Goal: Navigation & Orientation: Find specific page/section

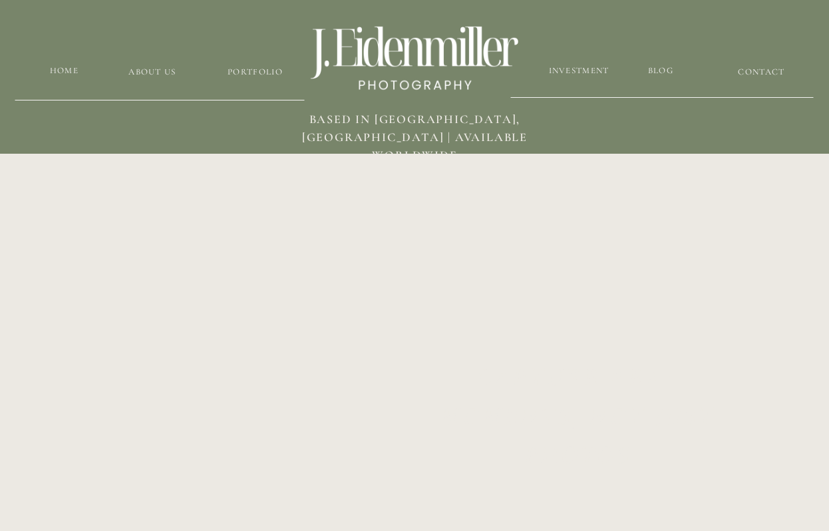
scroll to position [1342, 0]
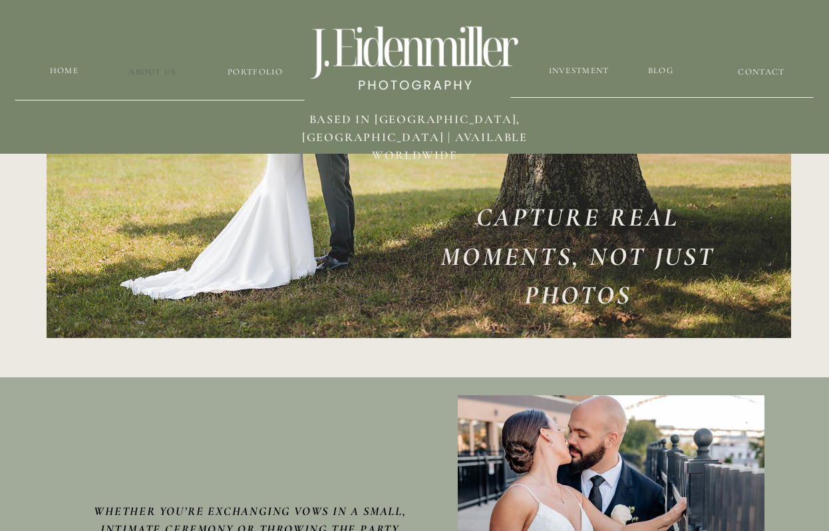
click at [139, 73] on h3 "about us" at bounding box center [152, 72] width 101 height 13
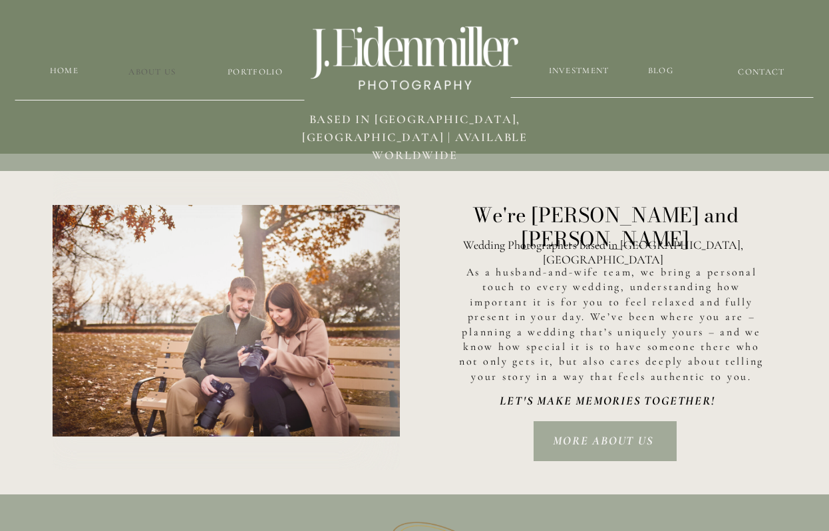
scroll to position [2025, 0]
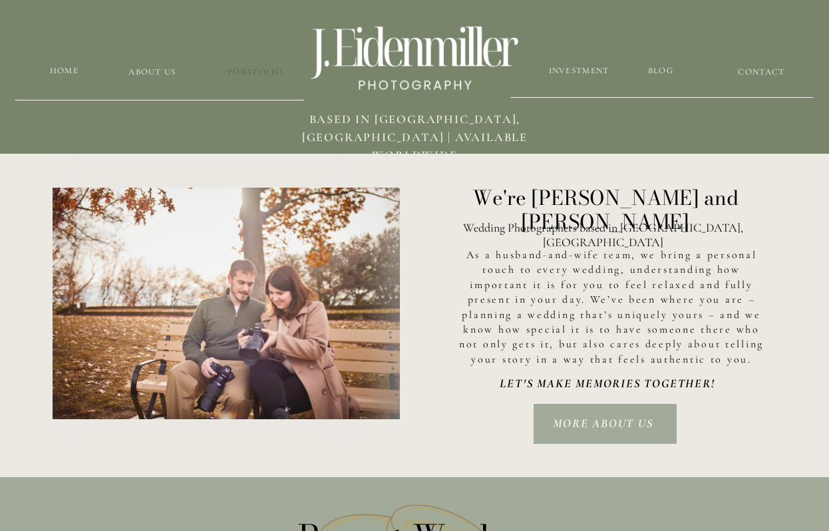
click at [250, 73] on h3 "Portfolio" at bounding box center [255, 72] width 79 height 13
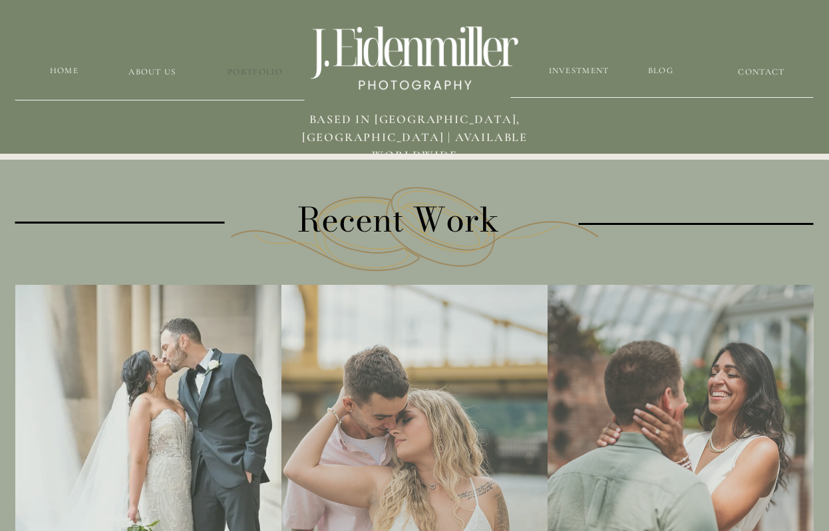
scroll to position [2348, 0]
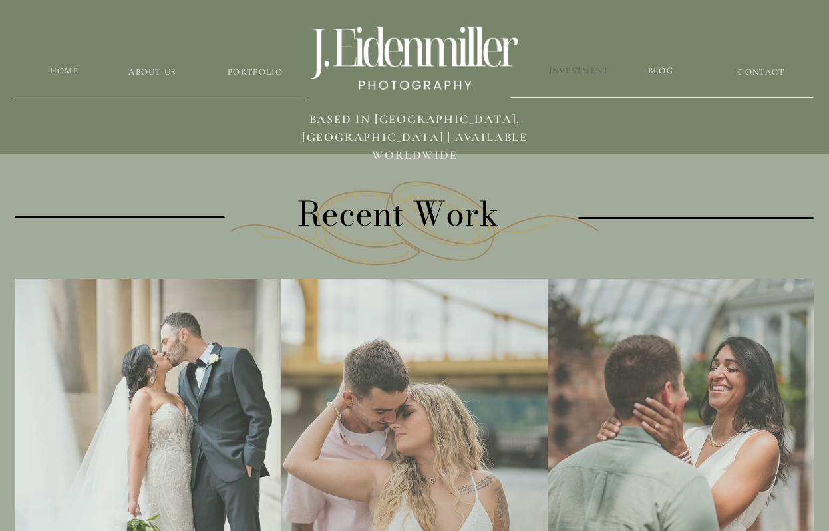
click at [598, 67] on h3 "Investment" at bounding box center [579, 71] width 63 height 13
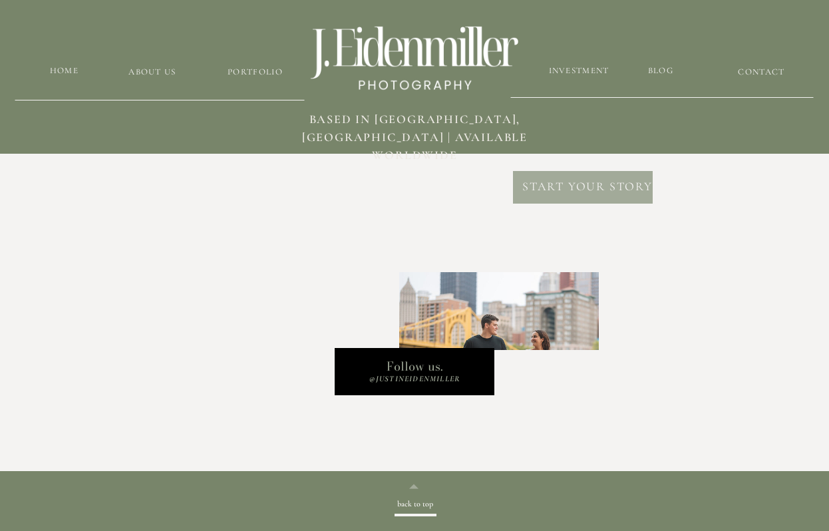
scroll to position [4177, 0]
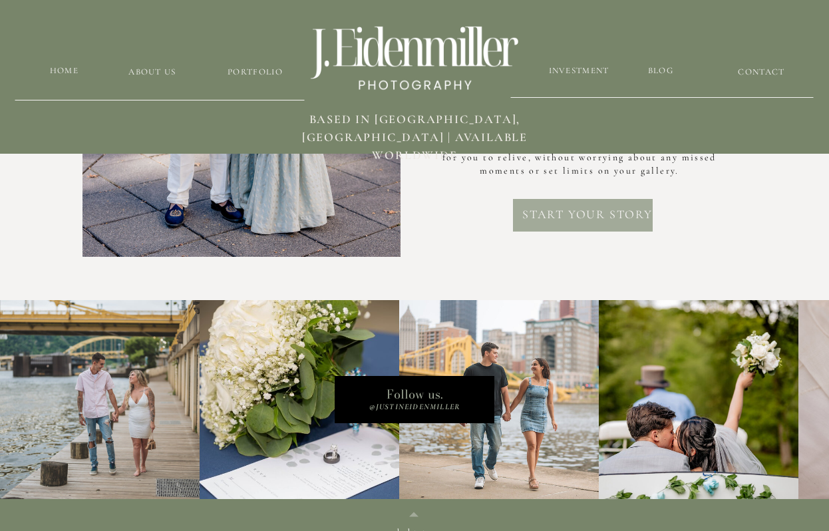
click at [574, 218] on h2 "Start your story" at bounding box center [588, 219] width 136 height 26
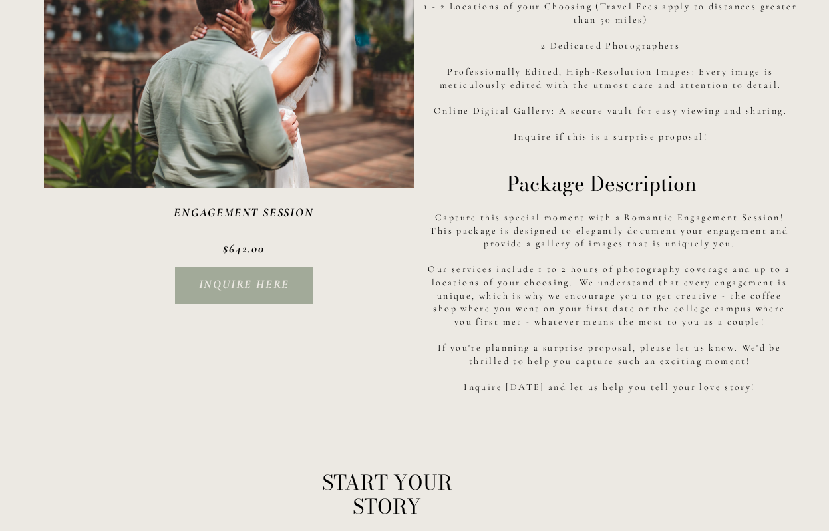
scroll to position [2577, 0]
